Goal: Information Seeking & Learning: Check status

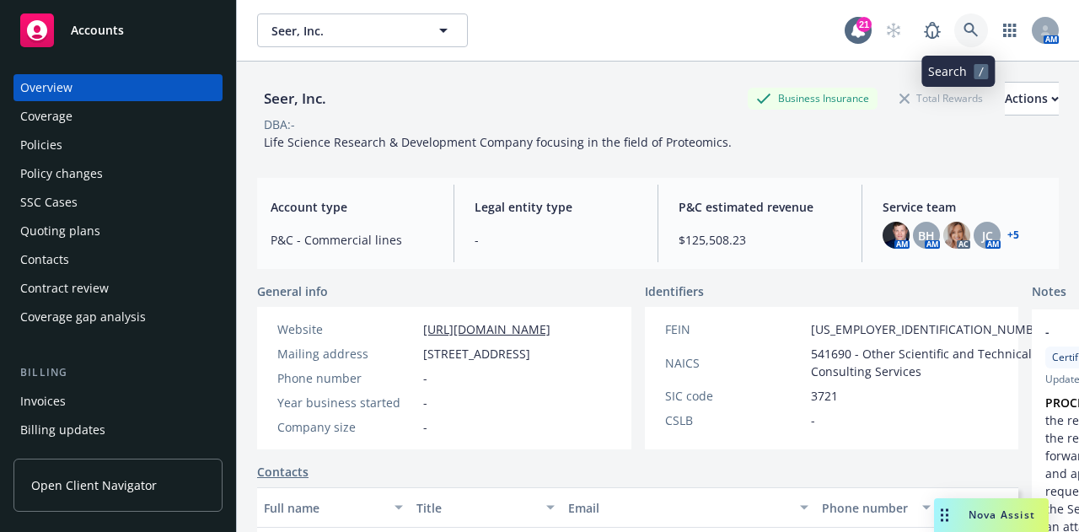
click at [964, 34] on icon at bounding box center [971, 30] width 15 height 15
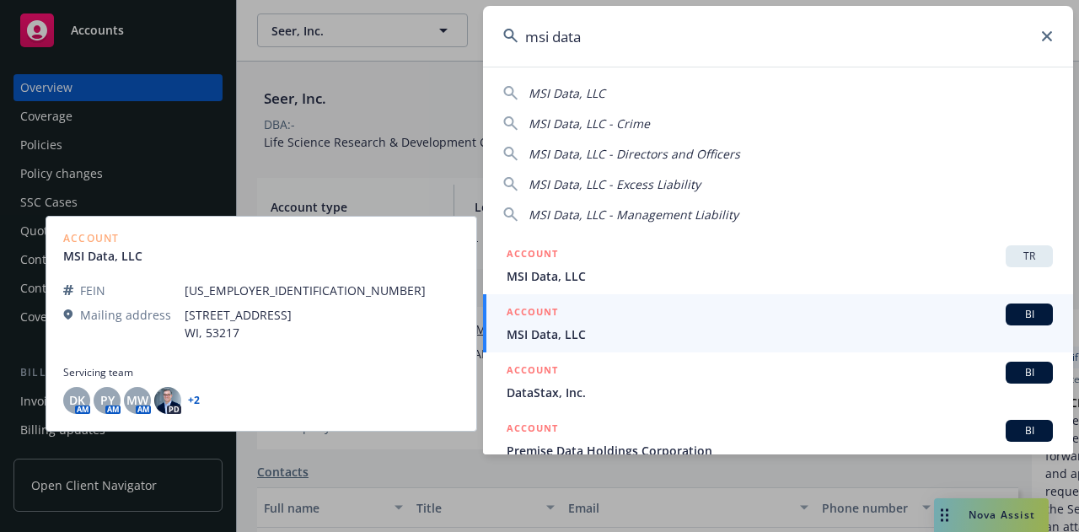
type input "msi data"
click at [831, 332] on span "MSI Data, LLC" at bounding box center [780, 335] width 546 height 18
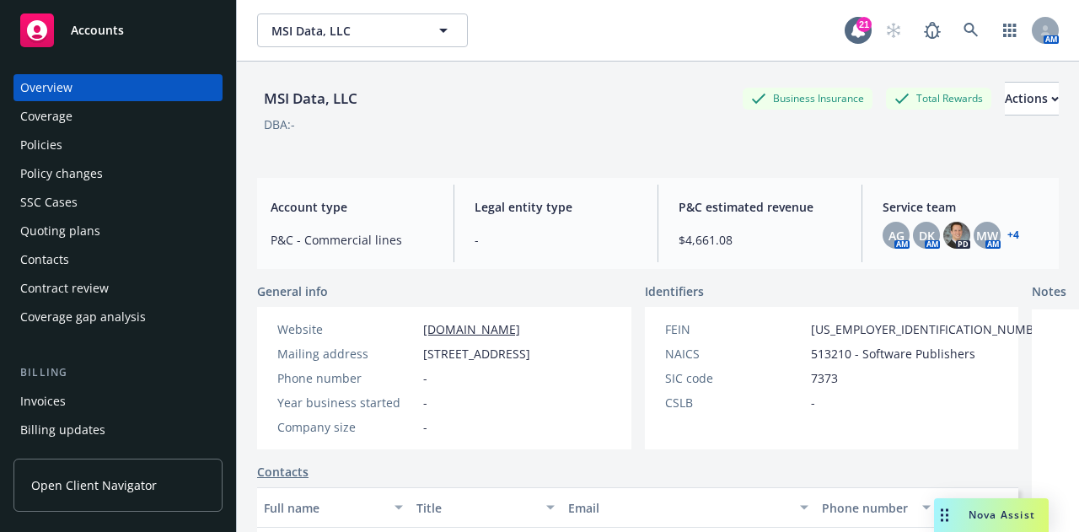
click at [103, 147] on div "Policies" at bounding box center [118, 145] width 196 height 27
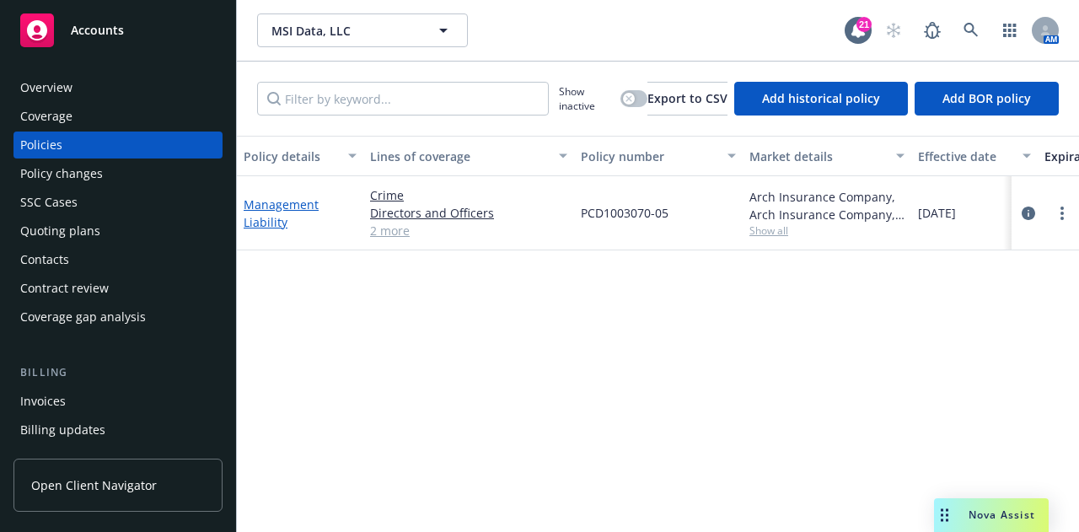
click at [288, 204] on link "Management Liability" at bounding box center [281, 213] width 75 height 34
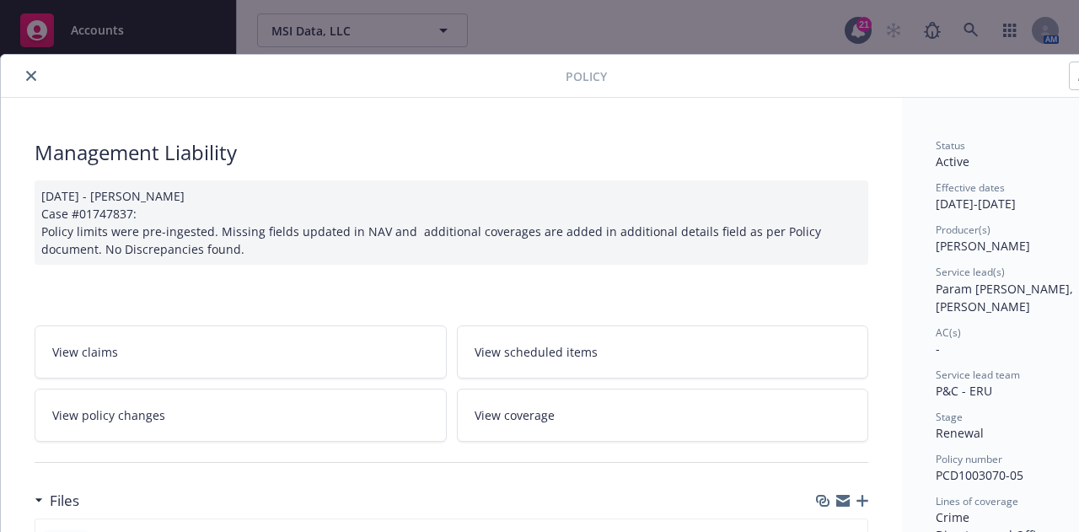
click at [36, 71] on button "close" at bounding box center [31, 76] width 20 height 20
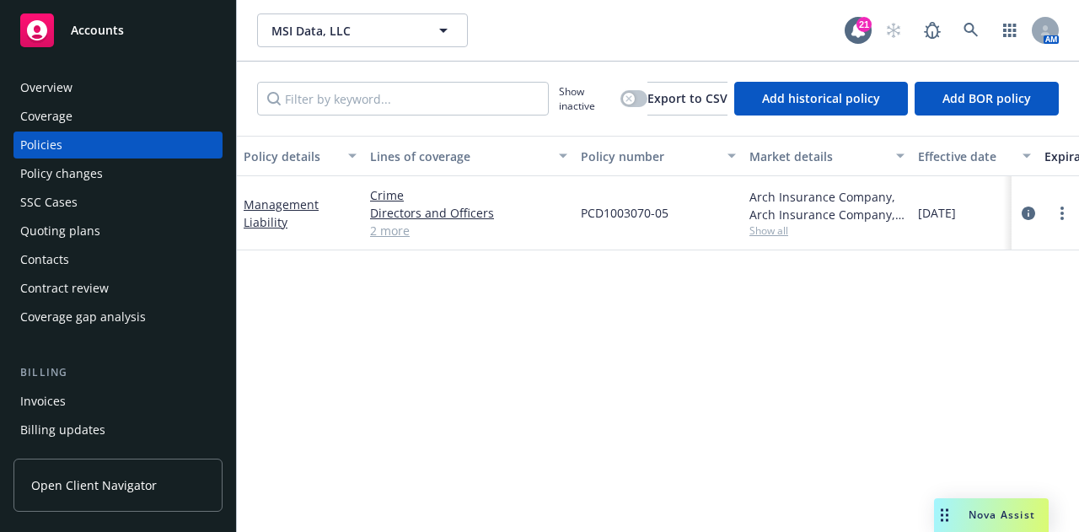
click at [89, 207] on div "SSC Cases" at bounding box center [118, 202] width 196 height 27
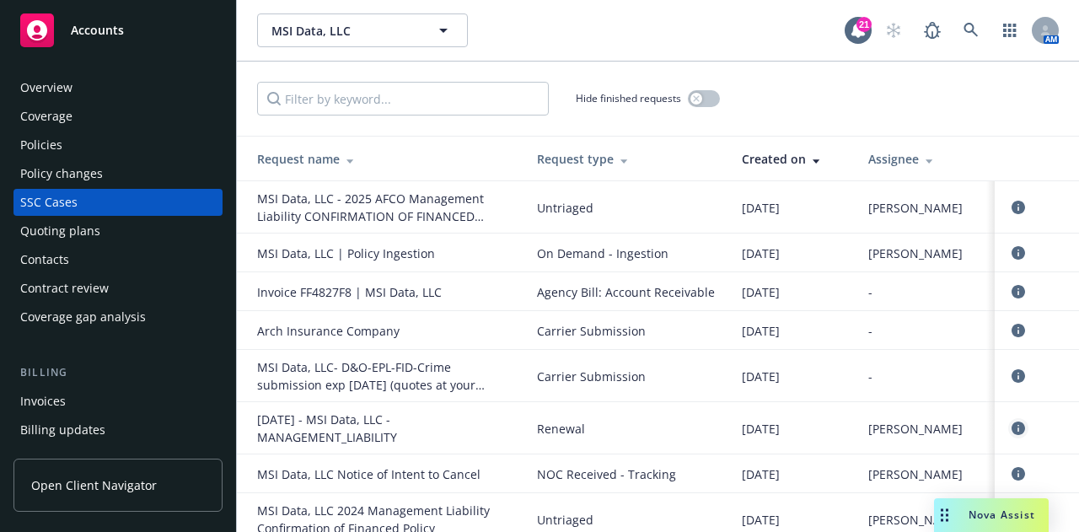
click at [1012, 435] on icon "circleInformation" at bounding box center [1018, 428] width 13 height 13
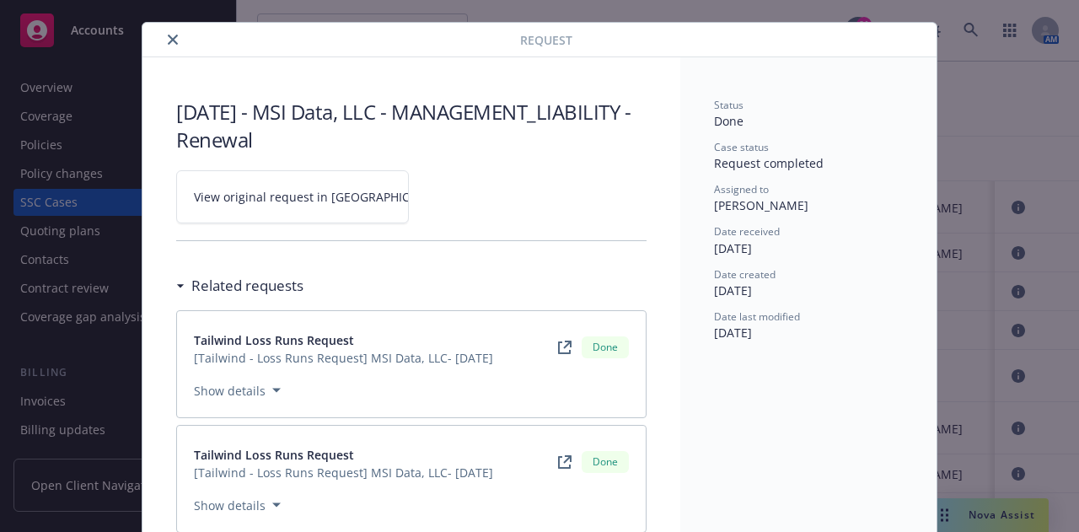
scroll to position [31, 0]
click at [326, 200] on span "View original request in [GEOGRAPHIC_DATA]" at bounding box center [322, 198] width 256 height 18
click at [168, 43] on icon "close" at bounding box center [173, 40] width 10 height 10
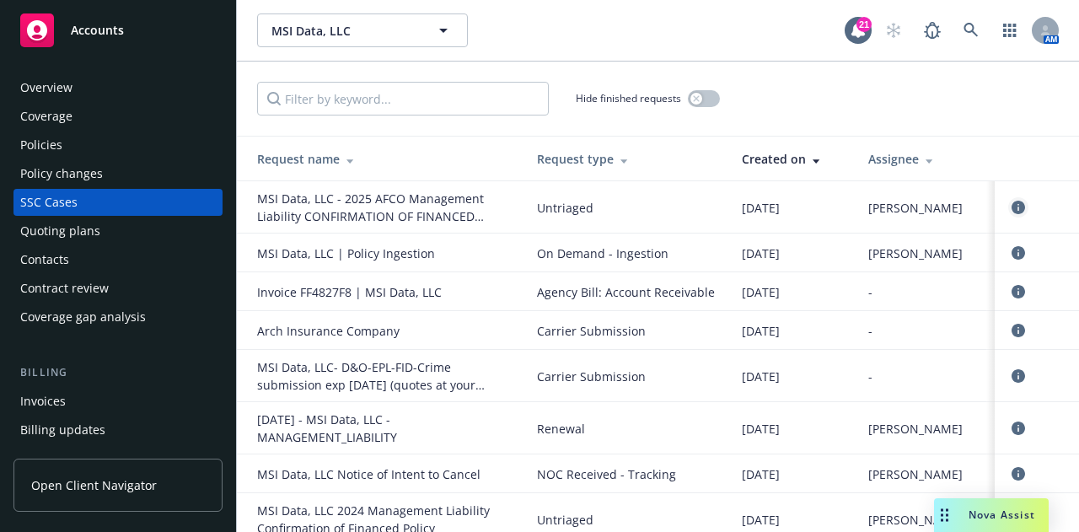
click at [1012, 209] on icon "circleInformation" at bounding box center [1018, 207] width 13 height 13
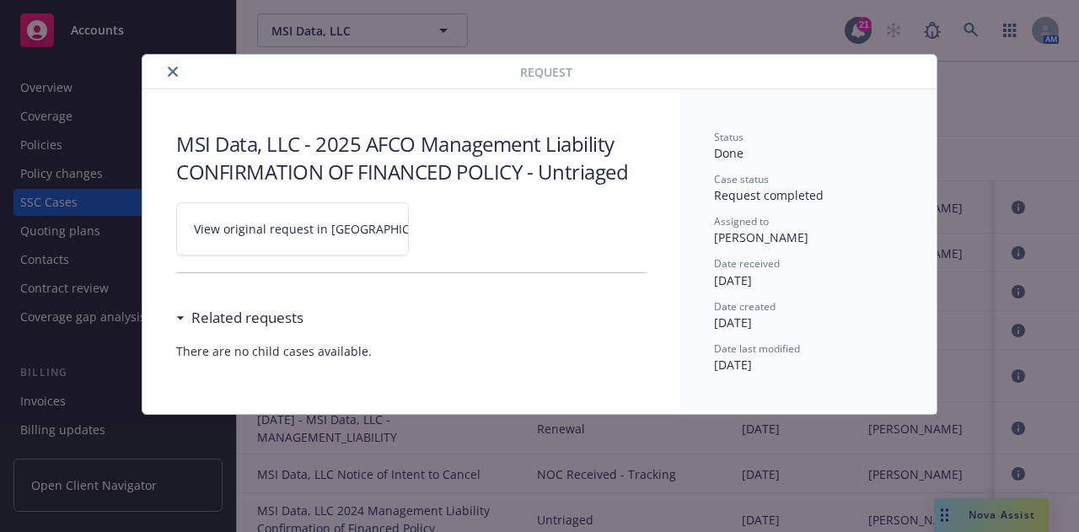
click at [352, 223] on link "View original request in [GEOGRAPHIC_DATA]" at bounding box center [292, 228] width 233 height 53
click at [165, 67] on button "close" at bounding box center [173, 72] width 20 height 20
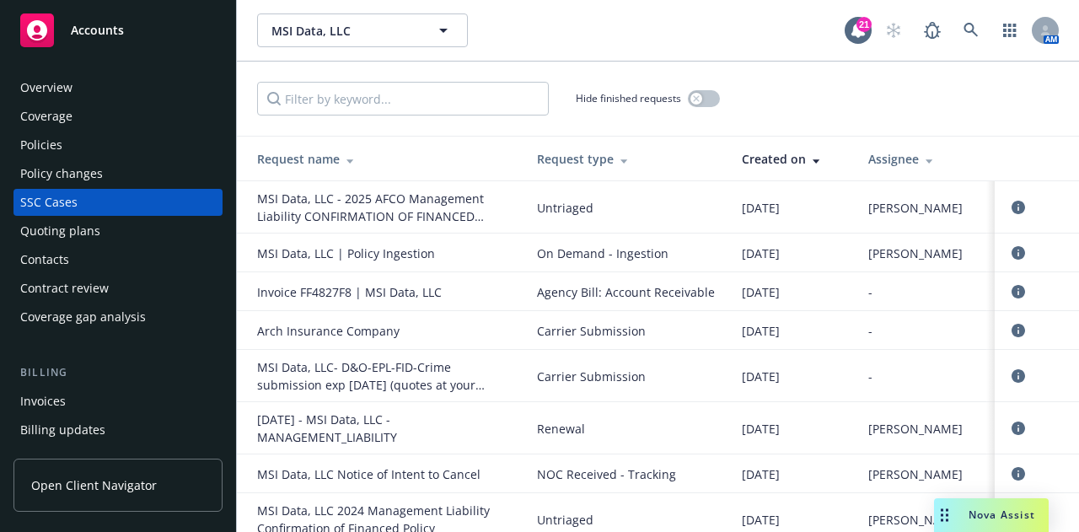
click at [94, 406] on div "Invoices" at bounding box center [118, 401] width 196 height 27
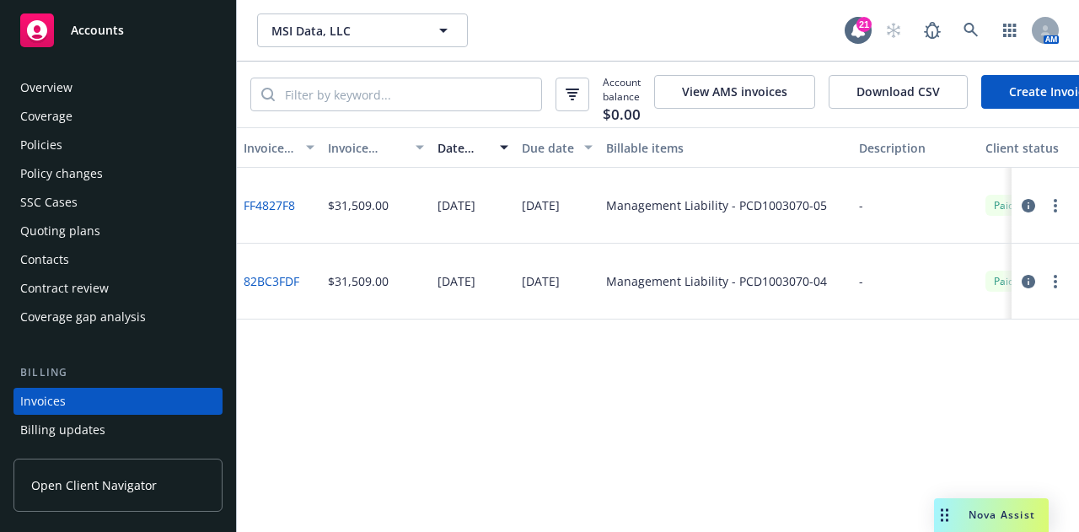
click at [136, 148] on div "Policies" at bounding box center [118, 145] width 196 height 27
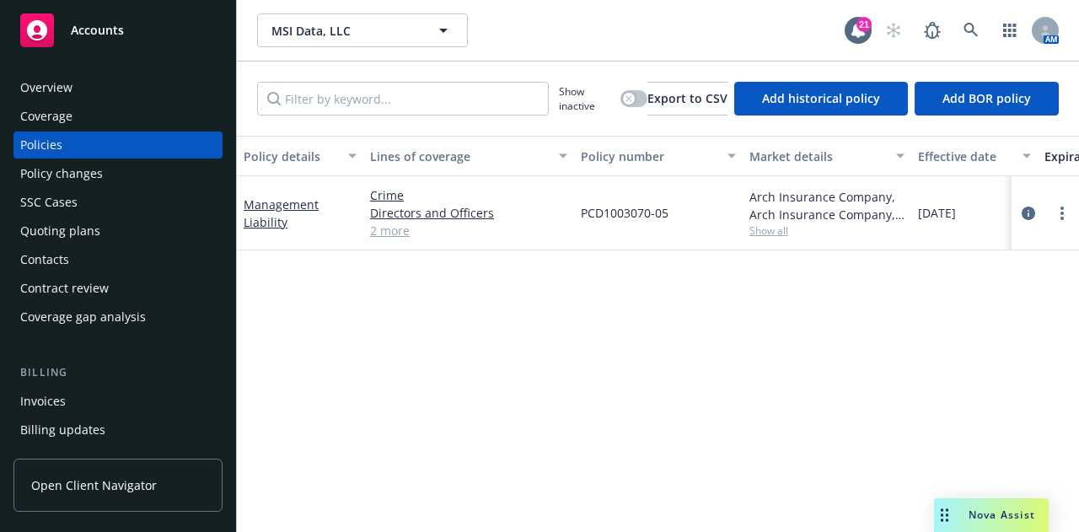
click at [98, 396] on div "Invoices" at bounding box center [118, 401] width 196 height 27
